Goal: Task Accomplishment & Management: Manage account settings

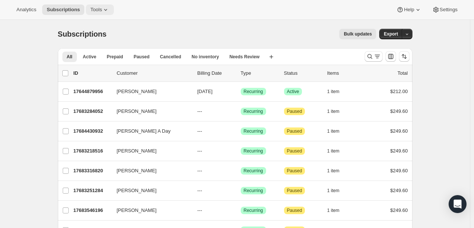
click at [93, 15] on button "Tools" at bounding box center [100, 9] width 28 height 10
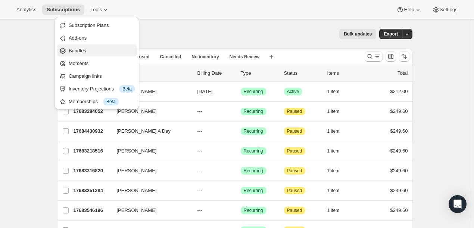
click at [87, 53] on span "Bundles" at bounding box center [102, 50] width 66 height 7
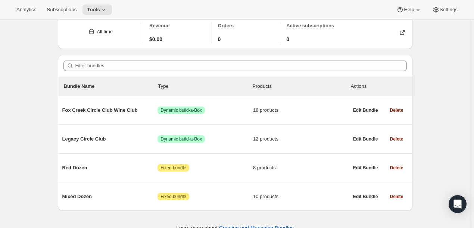
scroll to position [43, 0]
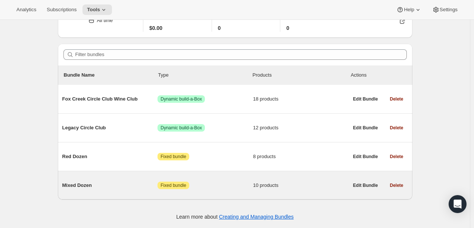
click at [80, 189] on span "Mixed Dozen" at bounding box center [110, 185] width 96 height 7
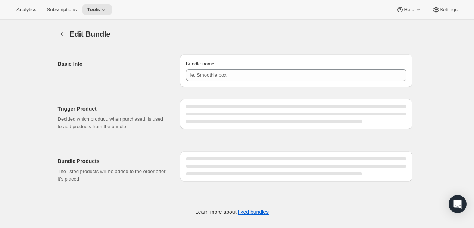
type input "Mixed Dozen"
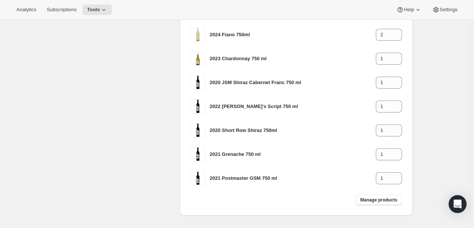
scroll to position [239, 0]
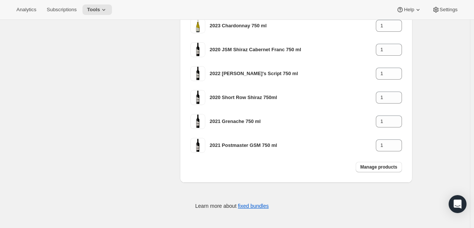
click at [196, 84] on div "2022 Jim's Script 750 ml 1" at bounding box center [296, 74] width 221 height 24
click at [251, 207] on link "fixed bundles" at bounding box center [253, 206] width 31 height 6
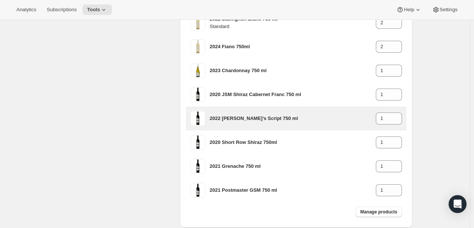
scroll to position [195, 0]
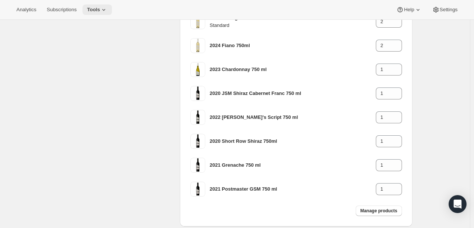
click at [95, 10] on span "Tools" at bounding box center [93, 10] width 13 height 6
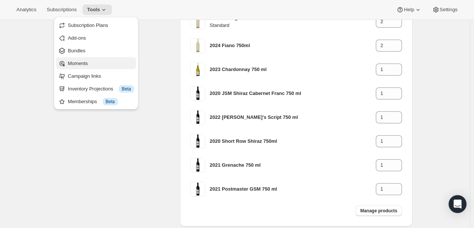
click at [83, 66] on span "Moments" at bounding box center [101, 63] width 66 height 7
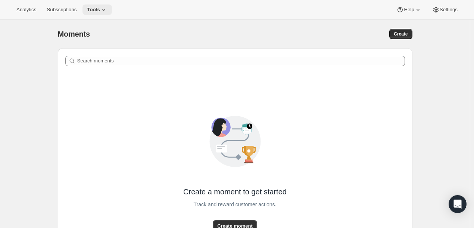
click at [102, 9] on icon at bounding box center [103, 9] width 7 height 7
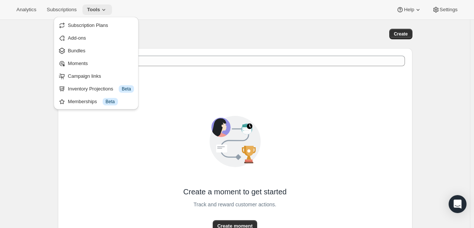
click at [102, 9] on icon at bounding box center [103, 9] width 7 height 7
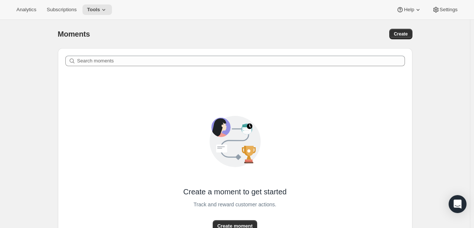
click at [99, 15] on div "Analytics Subscriptions Tools Help Settings" at bounding box center [237, 10] width 474 height 20
click at [96, 11] on span "Tools" at bounding box center [93, 10] width 13 height 6
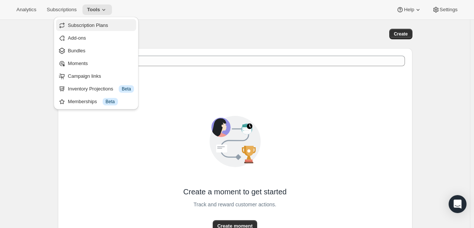
click at [90, 25] on span "Subscription Plans" at bounding box center [88, 25] width 40 height 6
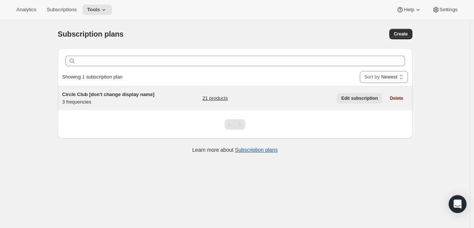
click at [357, 97] on span "Edit subscription" at bounding box center [359, 98] width 37 height 6
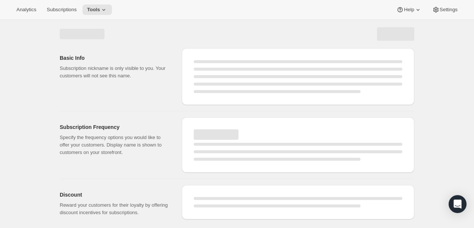
select select "WEEK"
select select "MONTH"
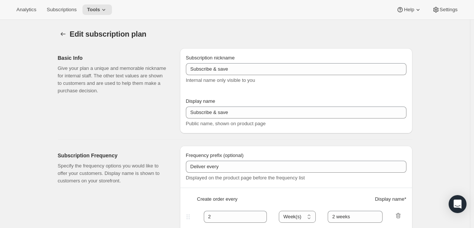
type input "Circle Club [don't change display name]"
type input "Fox Creek Circle Club"
type input "3"
select select "MONTH"
type input "3 months"
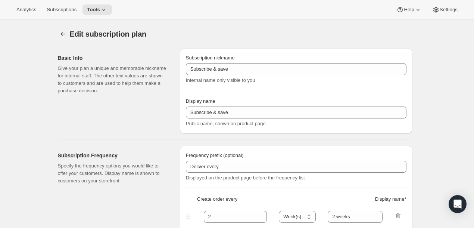
type input "4"
type input "4 months"
checkbox input "true"
select select "MONTH"
click at [94, 14] on button "Tools" at bounding box center [98, 9] width 30 height 10
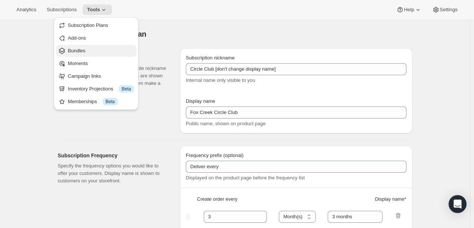
click at [83, 49] on span "Bundles" at bounding box center [77, 51] width 18 height 6
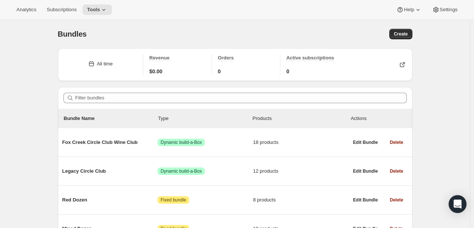
scroll to position [43, 0]
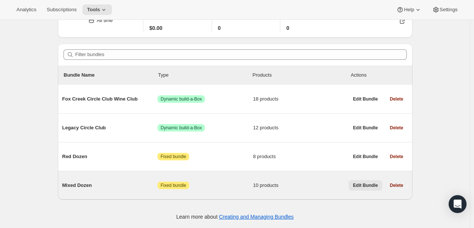
click at [363, 186] on span "Edit Bundle" at bounding box center [365, 185] width 25 height 6
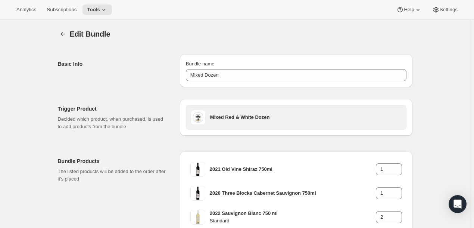
click at [232, 119] on h3 "Mixed Red & White Dozen" at bounding box center [306, 117] width 192 height 7
click at [208, 112] on div "Mixed Red & White Dozen" at bounding box center [296, 117] width 211 height 15
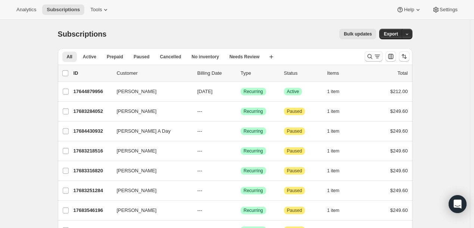
click at [372, 58] on icon "Search and filter results" at bounding box center [369, 56] width 7 height 7
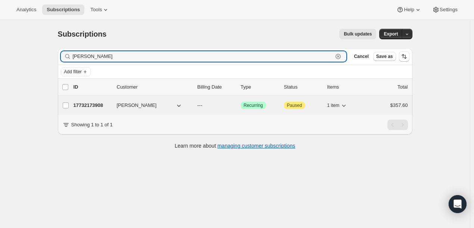
type input "[PERSON_NAME]"
click at [97, 105] on p "17732173908" at bounding box center [92, 105] width 37 height 7
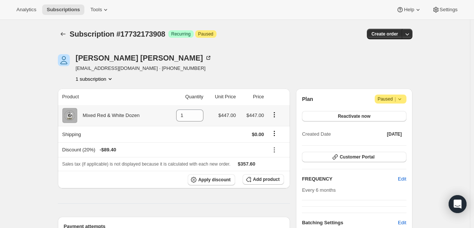
click at [277, 115] on icon "Product actions" at bounding box center [274, 114] width 7 height 7
click at [270, 131] on span "Swap variant" at bounding box center [277, 129] width 28 height 6
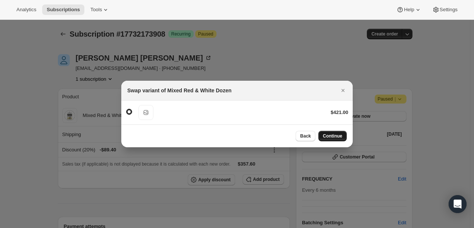
click at [329, 136] on span "Continue" at bounding box center [332, 136] width 19 height 6
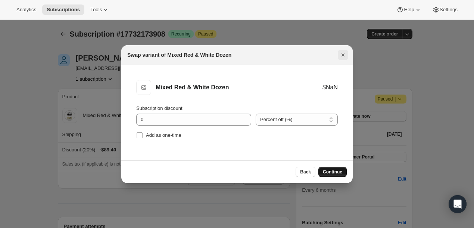
click at [344, 55] on icon "Close" at bounding box center [342, 54] width 7 height 7
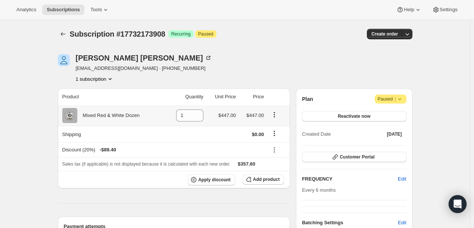
click at [276, 120] on div at bounding box center [277, 116] width 17 height 10
click at [276, 116] on icon "Product actions" at bounding box center [274, 114] width 7 height 7
click at [273, 129] on span "Swap variant" at bounding box center [277, 129] width 28 height 6
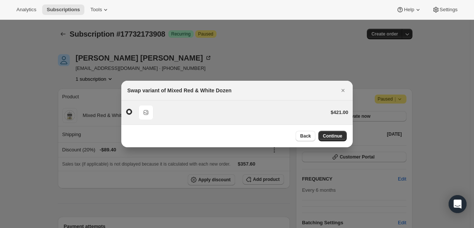
click at [145, 113] on span "Default Title" at bounding box center [146, 112] width 15 height 15
click at [127, 112] on span ":rde:" at bounding box center [129, 112] width 6 height 6
click at [127, 109] on input ":rde:" at bounding box center [126, 109] width 0 height 0
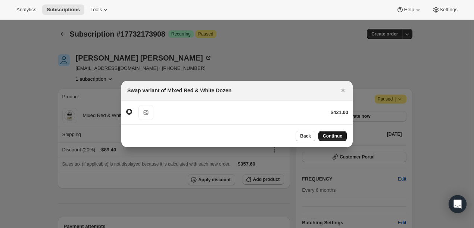
click at [330, 136] on span "Continue" at bounding box center [332, 136] width 19 height 6
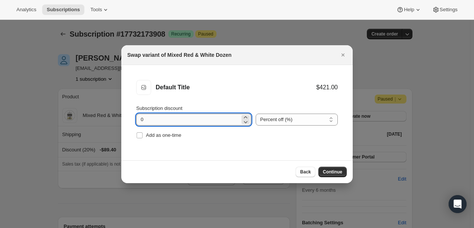
click at [207, 117] on input "0" at bounding box center [188, 120] width 104 height 12
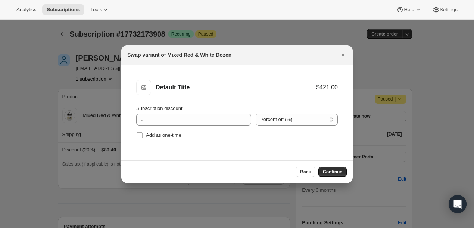
click at [163, 90] on div "Default Title" at bounding box center [236, 87] width 161 height 7
click at [329, 84] on div "$421.00" at bounding box center [327, 87] width 22 height 7
click at [193, 105] on div "Subscription discount" at bounding box center [193, 108] width 115 height 7
click at [179, 89] on div "Default Title" at bounding box center [236, 87] width 161 height 7
click at [179, 93] on div "Default Title Default Title $421.00" at bounding box center [237, 87] width 202 height 15
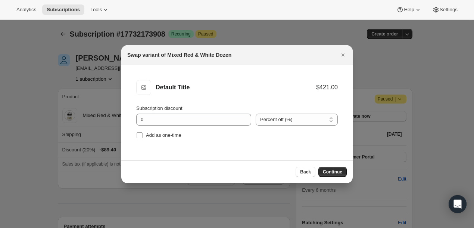
click at [179, 93] on div "Default Title Default Title $421.00" at bounding box center [237, 87] width 202 height 15
click at [303, 169] on span "Back" at bounding box center [305, 172] width 11 height 6
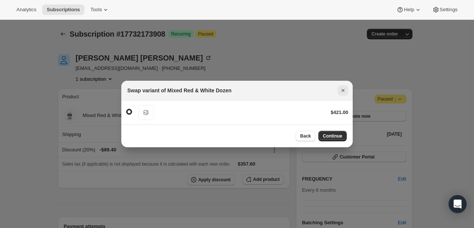
click at [342, 90] on icon "Close" at bounding box center [343, 90] width 3 height 3
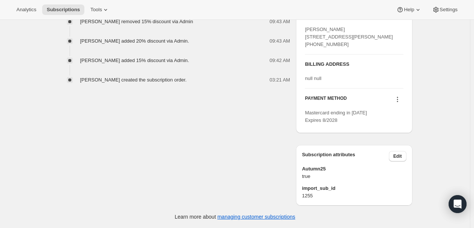
scroll to position [333, 0]
click at [399, 159] on span "Edit" at bounding box center [398, 156] width 9 height 6
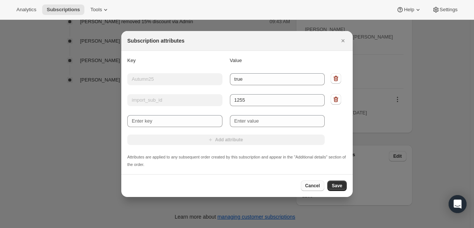
click at [317, 186] on span "Cancel" at bounding box center [313, 186] width 15 height 6
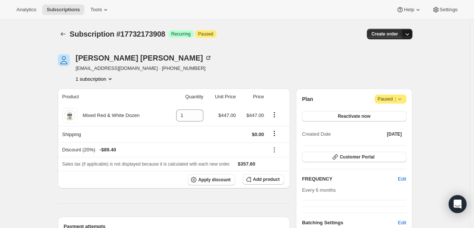
click at [409, 36] on icon "button" at bounding box center [407, 33] width 7 height 7
click at [305, 33] on div "Create order" at bounding box center [352, 34] width 119 height 10
click at [199, 117] on icon at bounding box center [198, 118] width 4 height 2
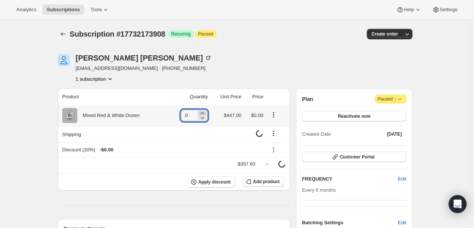
click at [204, 113] on icon at bounding box center [202, 113] width 3 height 2
type input "1"
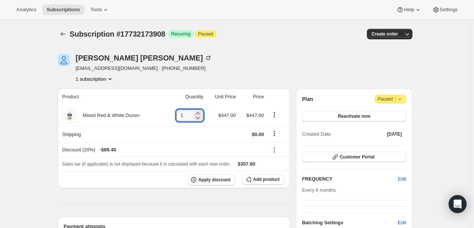
click at [208, 35] on span "Paused" at bounding box center [205, 34] width 15 height 6
click at [114, 78] on icon "Product actions" at bounding box center [109, 78] width 7 height 7
click at [113, 78] on icon "Product actions" at bounding box center [109, 78] width 7 height 7
click at [204, 35] on span "Paused" at bounding box center [205, 34] width 15 height 6
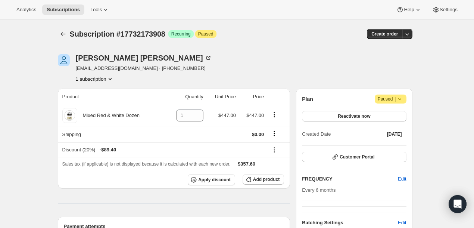
click at [406, 100] on span "Attention Paused |" at bounding box center [391, 98] width 32 height 9
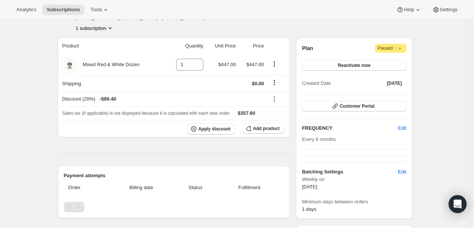
scroll to position [55, 0]
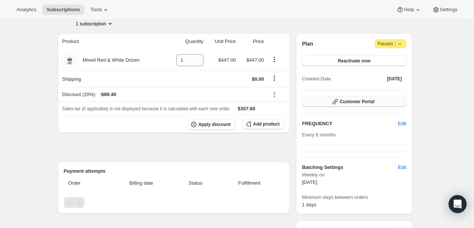
click at [364, 103] on span "Customer Portal" at bounding box center [357, 102] width 35 height 6
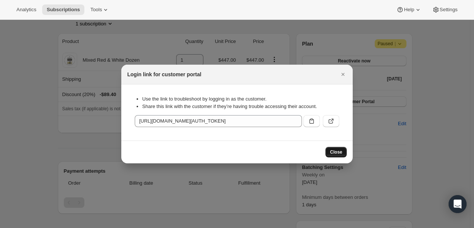
click at [341, 155] on span "Close" at bounding box center [336, 152] width 12 height 6
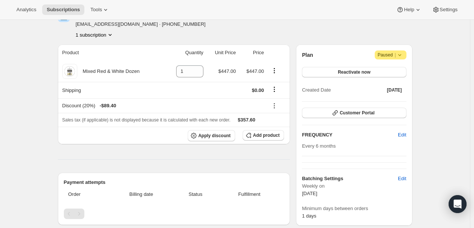
scroll to position [13, 0]
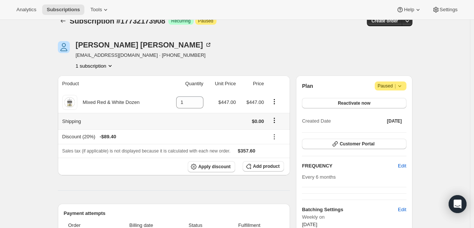
click at [275, 120] on icon "Shipping actions" at bounding box center [274, 120] width 7 height 7
click at [275, 103] on icon "Product actions" at bounding box center [274, 101] width 7 height 7
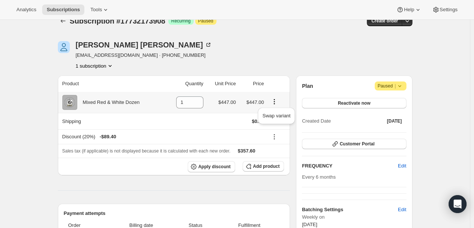
click at [275, 103] on icon "Product actions" at bounding box center [274, 101] width 7 height 7
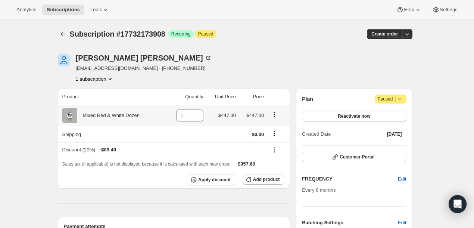
click at [277, 112] on icon "Product actions" at bounding box center [274, 114] width 7 height 7
click at [275, 130] on span "Swap variant" at bounding box center [277, 129] width 28 height 6
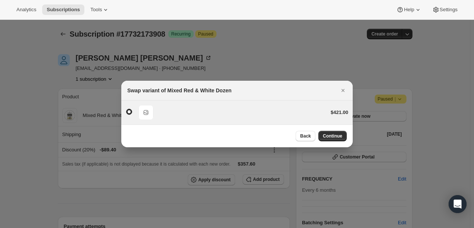
click at [148, 114] on span "Default Title" at bounding box center [146, 112] width 15 height 15
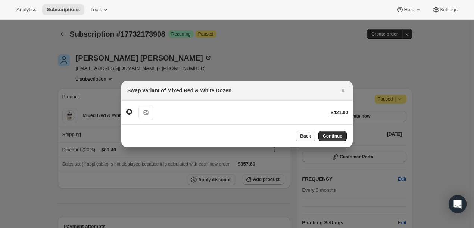
click at [308, 134] on span "Back" at bounding box center [305, 136] width 11 height 6
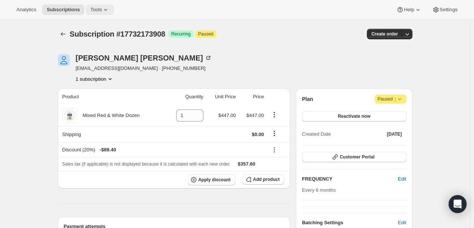
click at [95, 12] on span "Tools" at bounding box center [96, 10] width 12 height 6
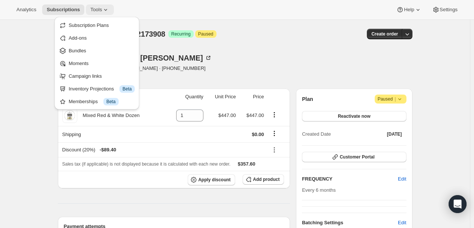
click at [95, 12] on span "Tools" at bounding box center [96, 10] width 12 height 6
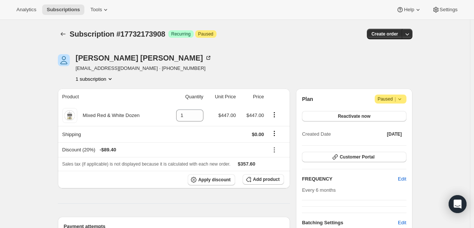
click at [381, 156] on button "Customer Portal" at bounding box center [354, 157] width 104 height 10
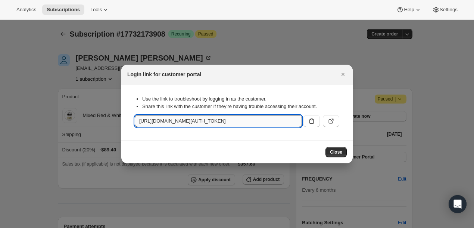
click at [290, 116] on input "[URL][DOMAIN_NAME][AUTH_TOKEN]" at bounding box center [218, 121] width 167 height 12
drag, startPoint x: 290, startPoint y: 116, endPoint x: 275, endPoint y: 120, distance: 15.9
click at [275, 120] on input "[URL][DOMAIN_NAME][AUTH_TOKEN]" at bounding box center [218, 121] width 167 height 12
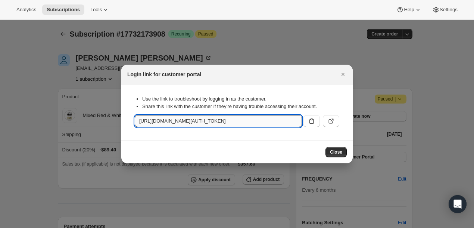
click at [275, 120] on input "[URL][DOMAIN_NAME][AUTH_TOKEN]" at bounding box center [218, 121] width 167 height 12
